Goal: Find specific page/section

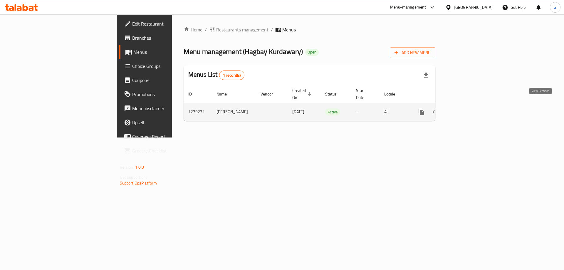
click at [467, 108] on icon "enhanced table" at bounding box center [463, 111] width 7 height 7
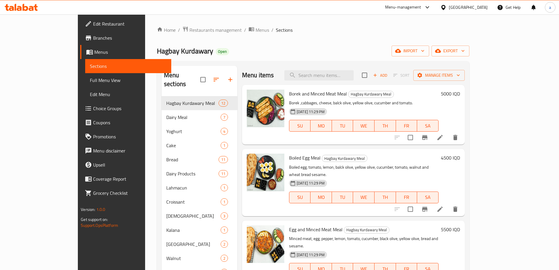
click at [90, 79] on span "Full Menu View" at bounding box center [128, 80] width 77 height 7
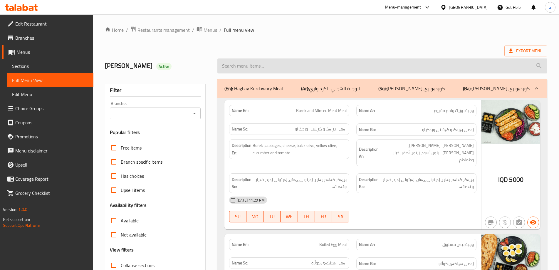
click at [318, 63] on input "search" at bounding box center [382, 65] width 330 height 15
paste input "Danish cheese"
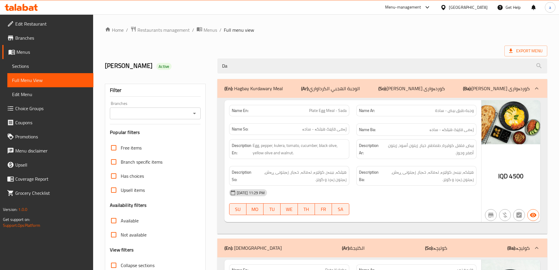
type input "D"
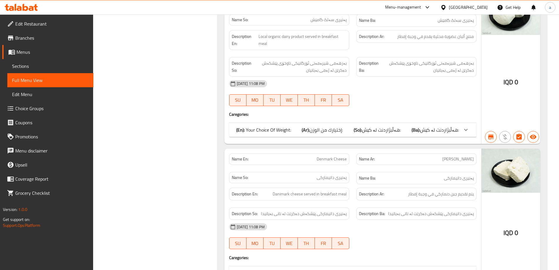
scroll to position [822, 0]
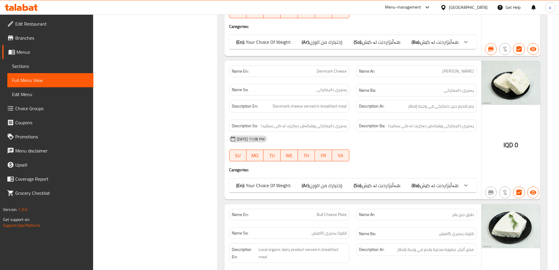
type input "cheese"
click at [276, 182] on p "(En): Your Choice Of Weight:" at bounding box center [263, 185] width 55 height 7
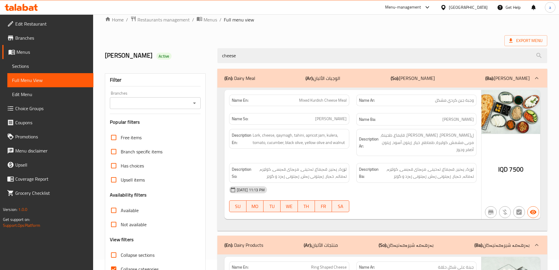
scroll to position [0, 0]
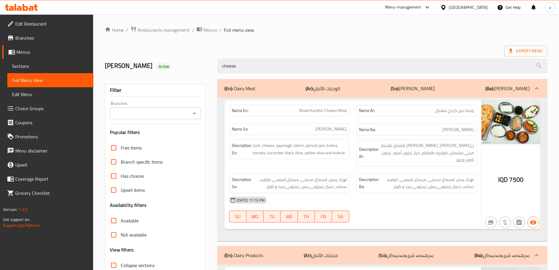
click at [38, 8] on div at bounding box center [21, 7] width 43 height 12
click at [33, 9] on icon at bounding box center [31, 8] width 5 height 5
